Goal: Task Accomplishment & Management: Use online tool/utility

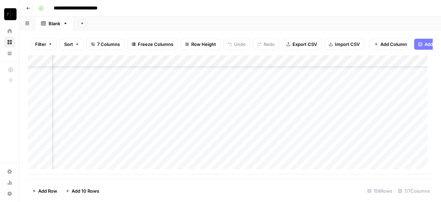
scroll to position [1761, 120]
click at [281, 122] on div "Add Column" at bounding box center [230, 114] width 405 height 119
click at [283, 133] on div "Add Column" at bounding box center [230, 114] width 405 height 119
click at [288, 145] on div "Add Column" at bounding box center [230, 114] width 405 height 119
click at [279, 158] on div "Add Column" at bounding box center [230, 114] width 405 height 119
